Goal: Information Seeking & Learning: Learn about a topic

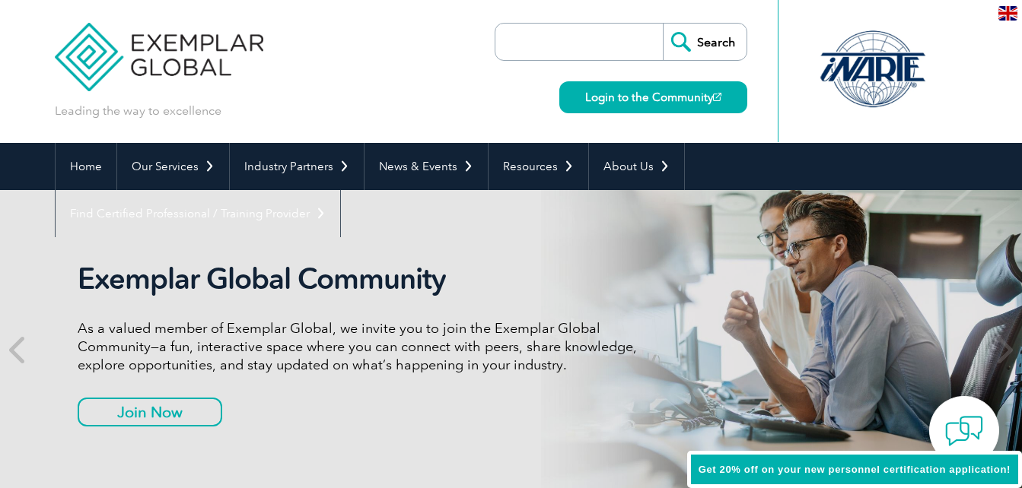
click at [546, 49] on input "search" at bounding box center [583, 42] width 160 height 37
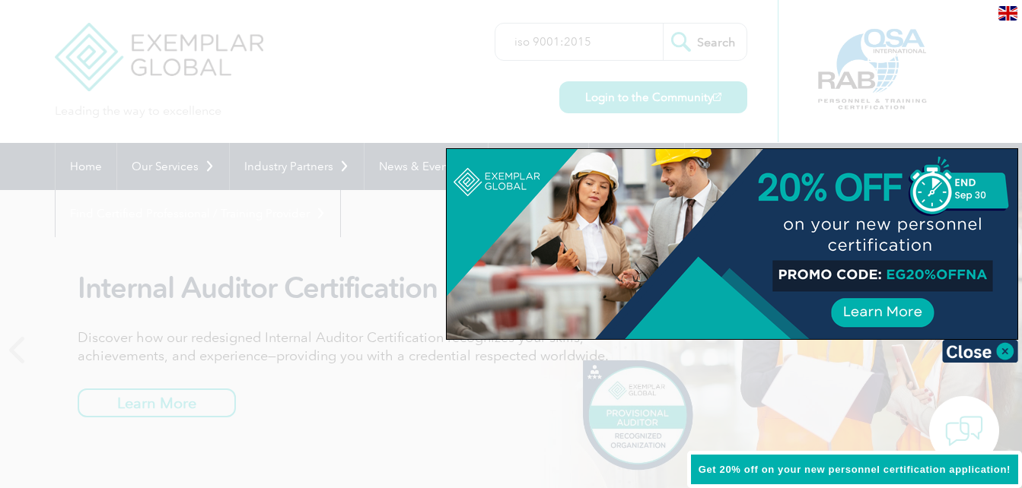
type input "iso 9001:2015"
click at [689, 38] on div at bounding box center [511, 244] width 1022 height 488
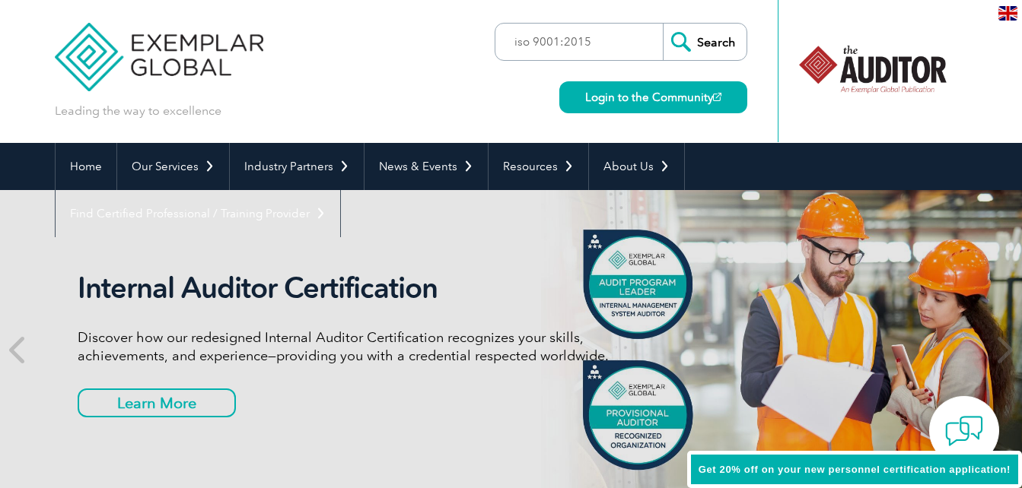
click at [696, 46] on input "Search" at bounding box center [705, 42] width 84 height 37
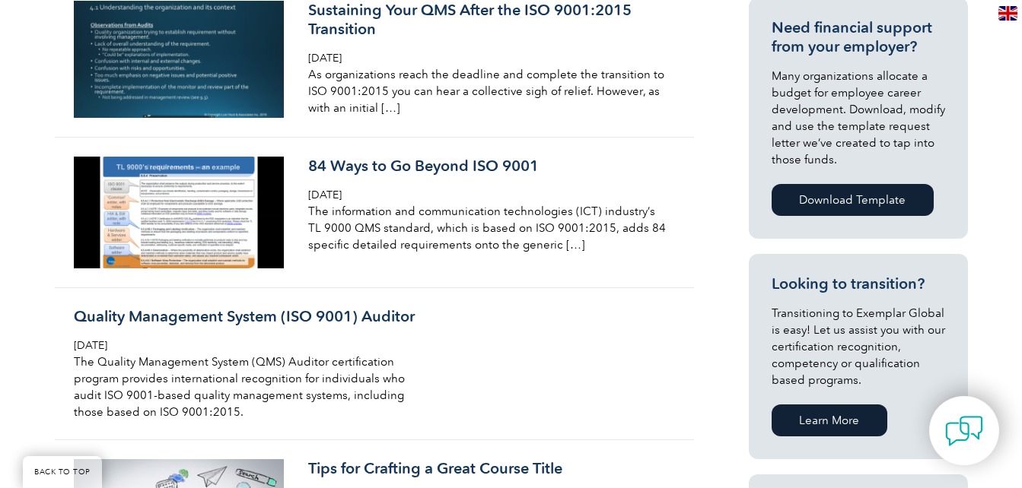
scroll to position [685, 0]
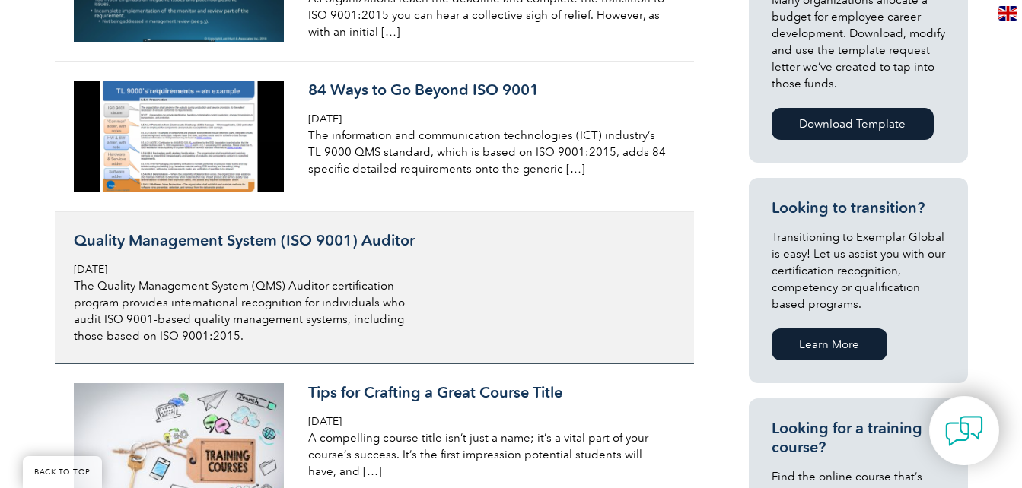
click at [380, 242] on h3 "Quality Management System (ISO 9001) Auditor" at bounding box center [254, 240] width 361 height 19
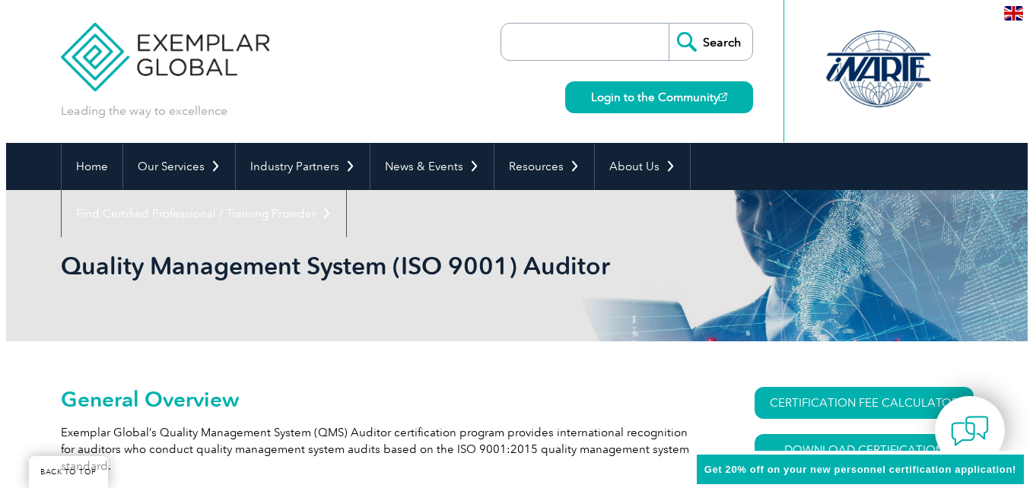
scroll to position [190, 0]
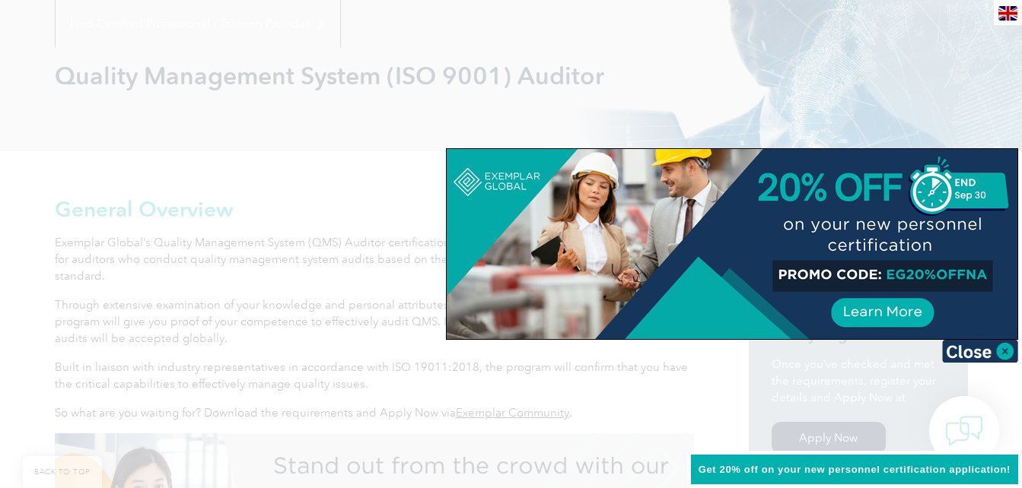
click at [841, 215] on div at bounding box center [732, 244] width 571 height 190
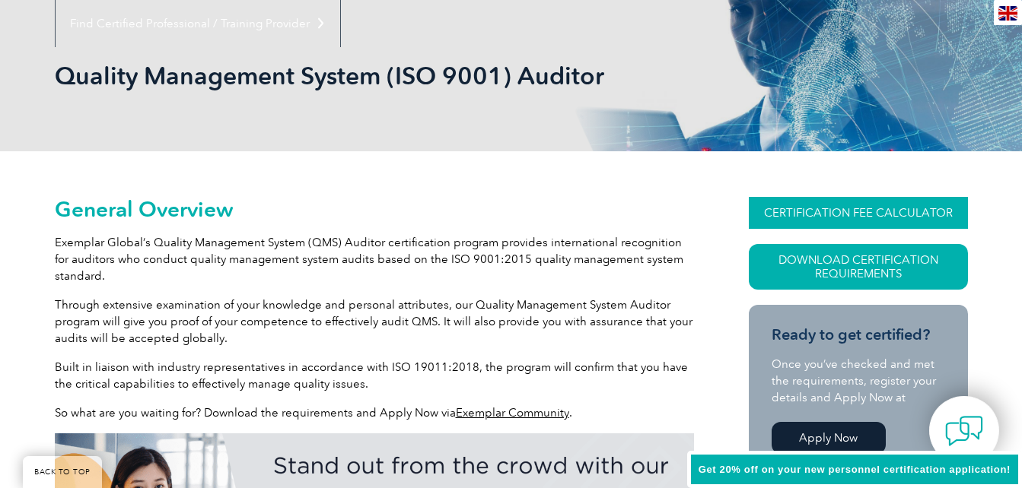
click at [830, 208] on link "CERTIFICATION FEE CALCULATOR" at bounding box center [858, 213] width 219 height 32
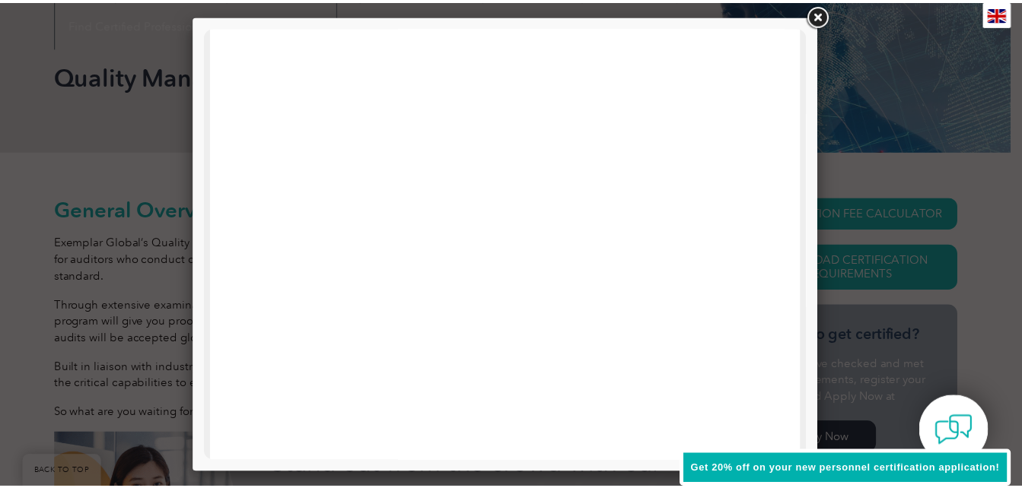
scroll to position [747, 0]
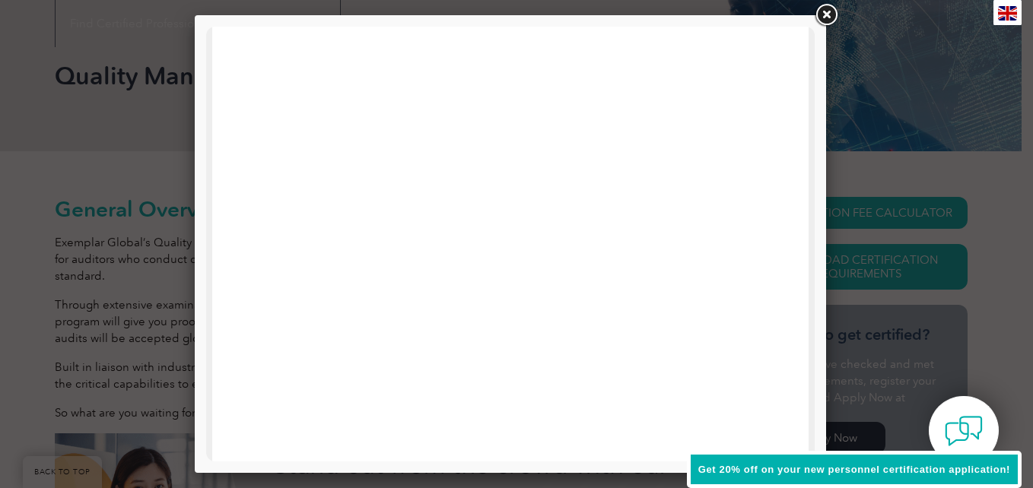
click at [825, 15] on link at bounding box center [825, 15] width 27 height 27
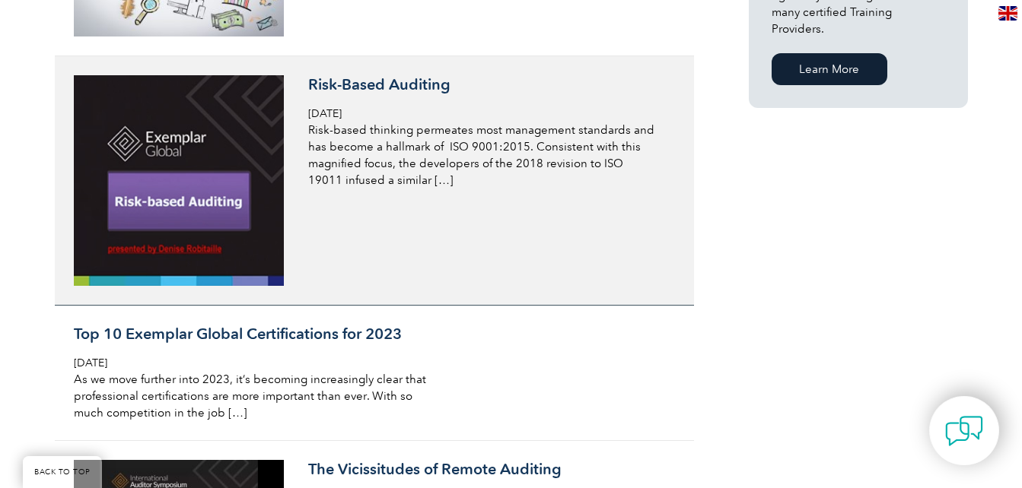
scroll to position [1369, 0]
